Goal: Find specific page/section: Find specific page/section

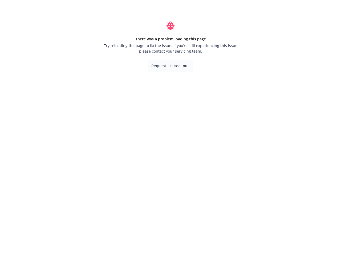
click at [170, 47] on span "Try reloading the page to fix the issue. If you’re still experiencing this issu…" at bounding box center [170, 48] width 136 height 11
